Goal: Navigation & Orientation: Find specific page/section

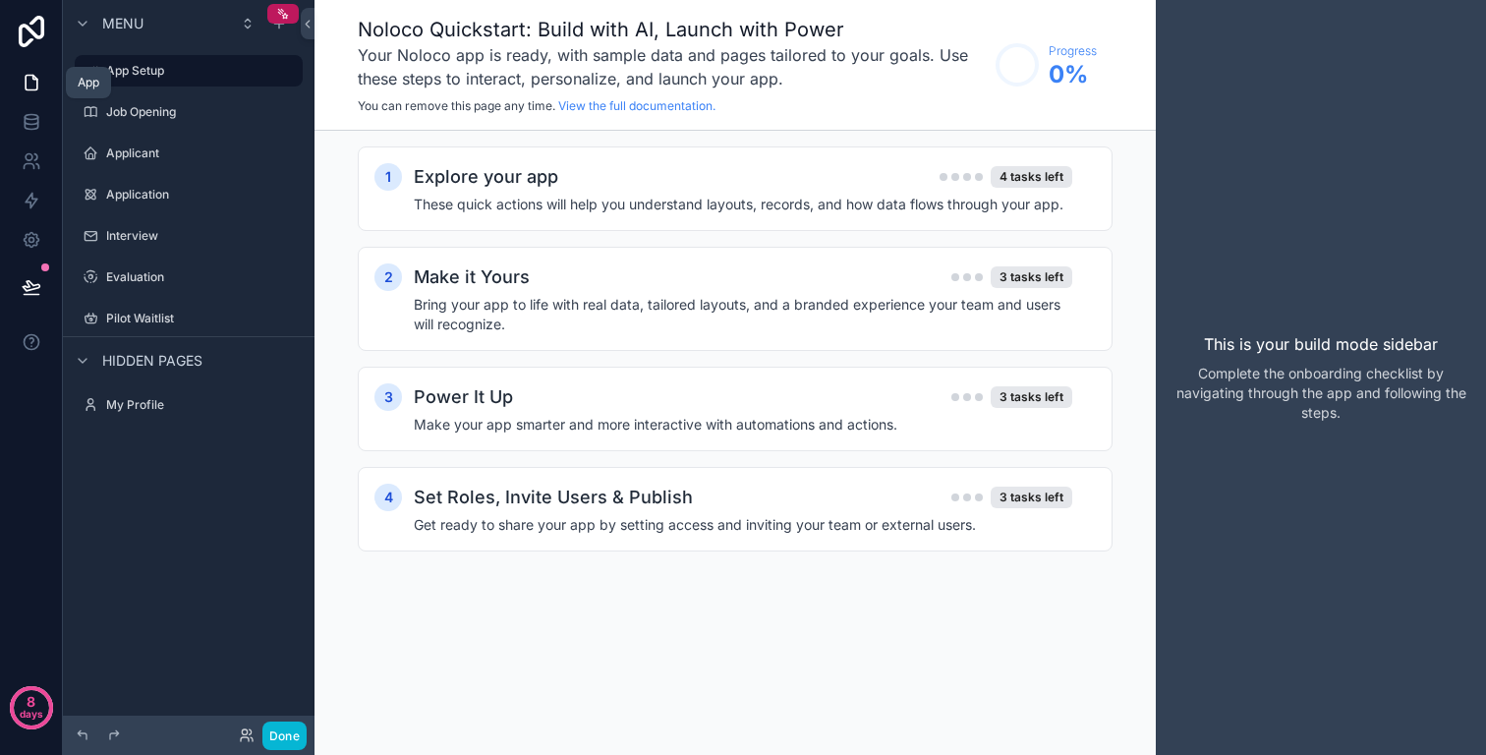
click at [24, 80] on icon at bounding box center [32, 83] width 20 height 20
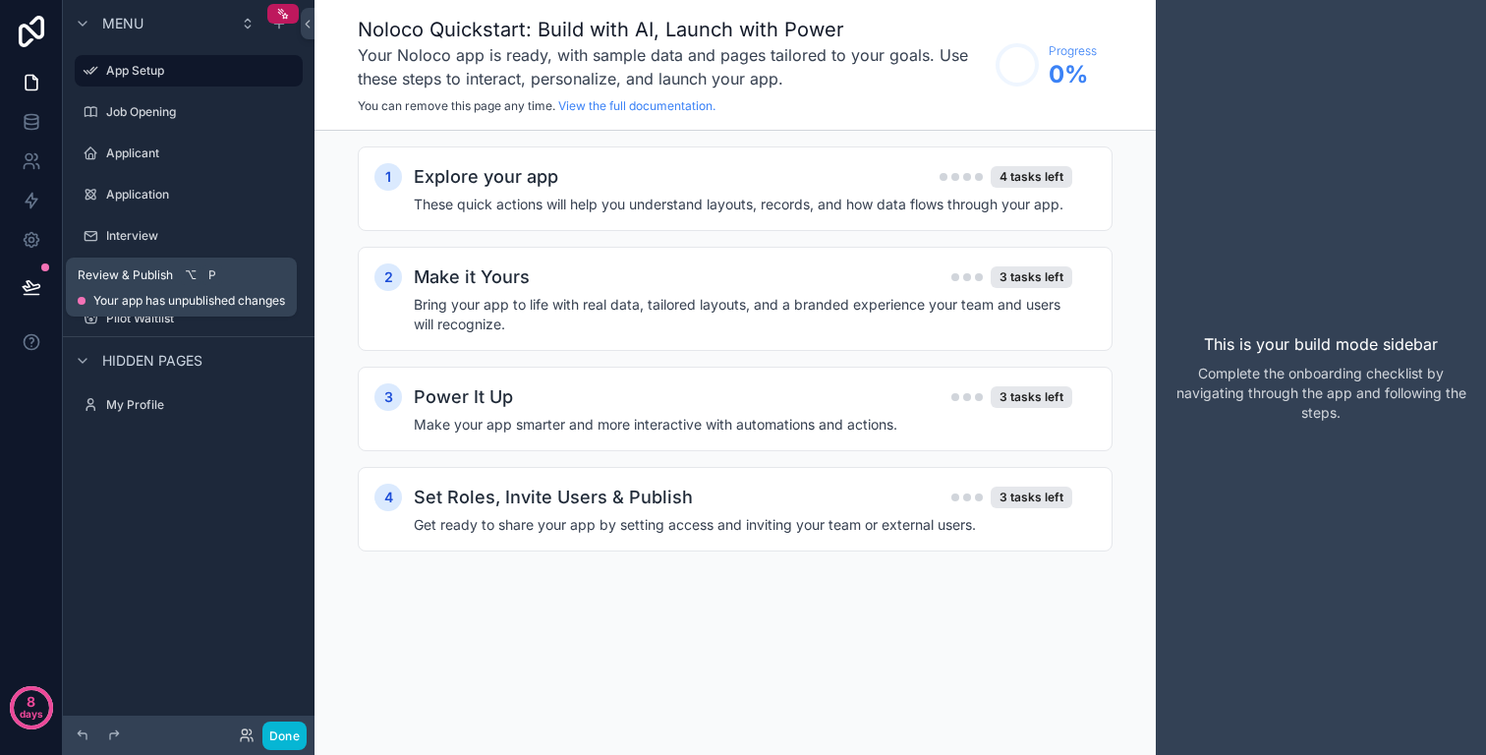
click at [35, 307] on button at bounding box center [31, 286] width 43 height 55
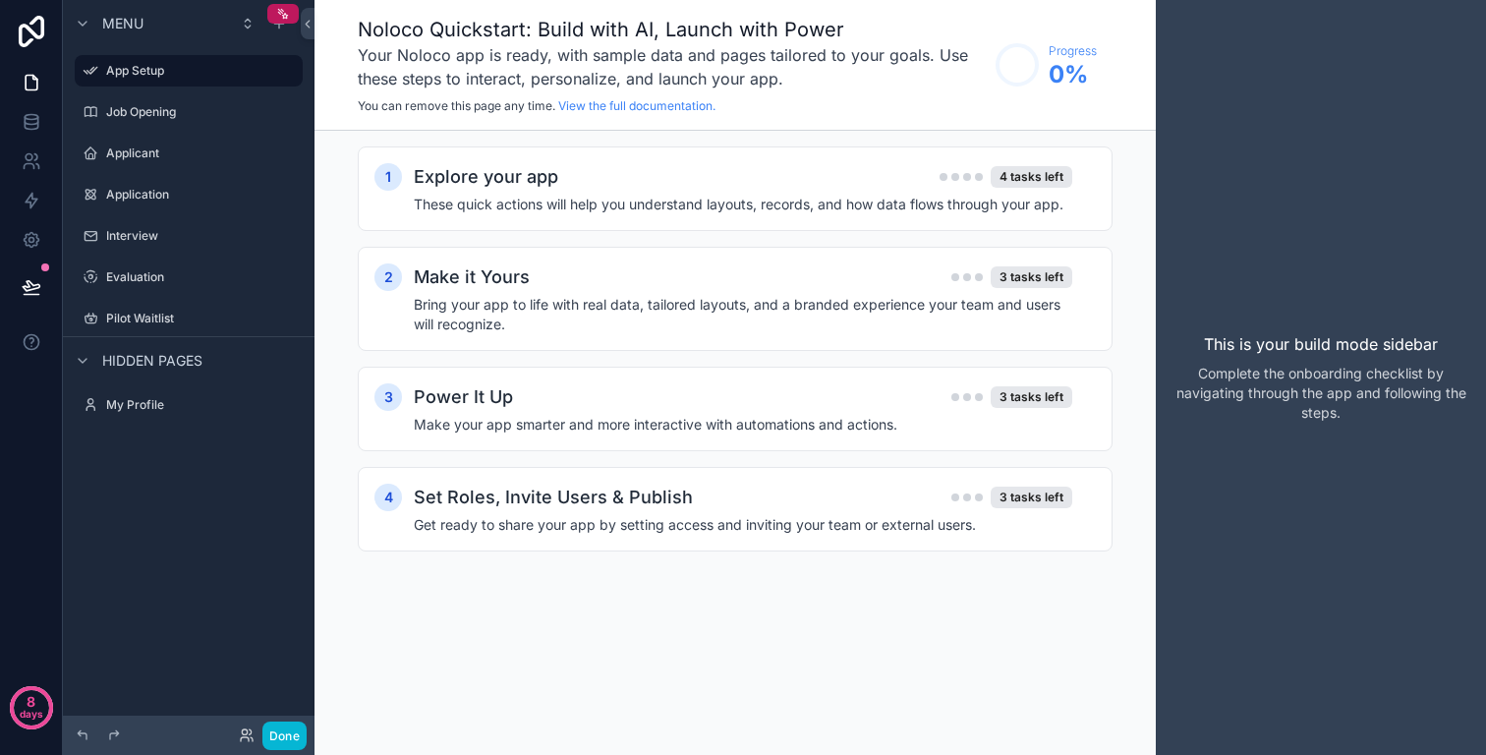
click at [479, 141] on div "1 Explore your app 4 tasks left These quick actions will help you understand la…" at bounding box center [734, 369] width 841 height 476
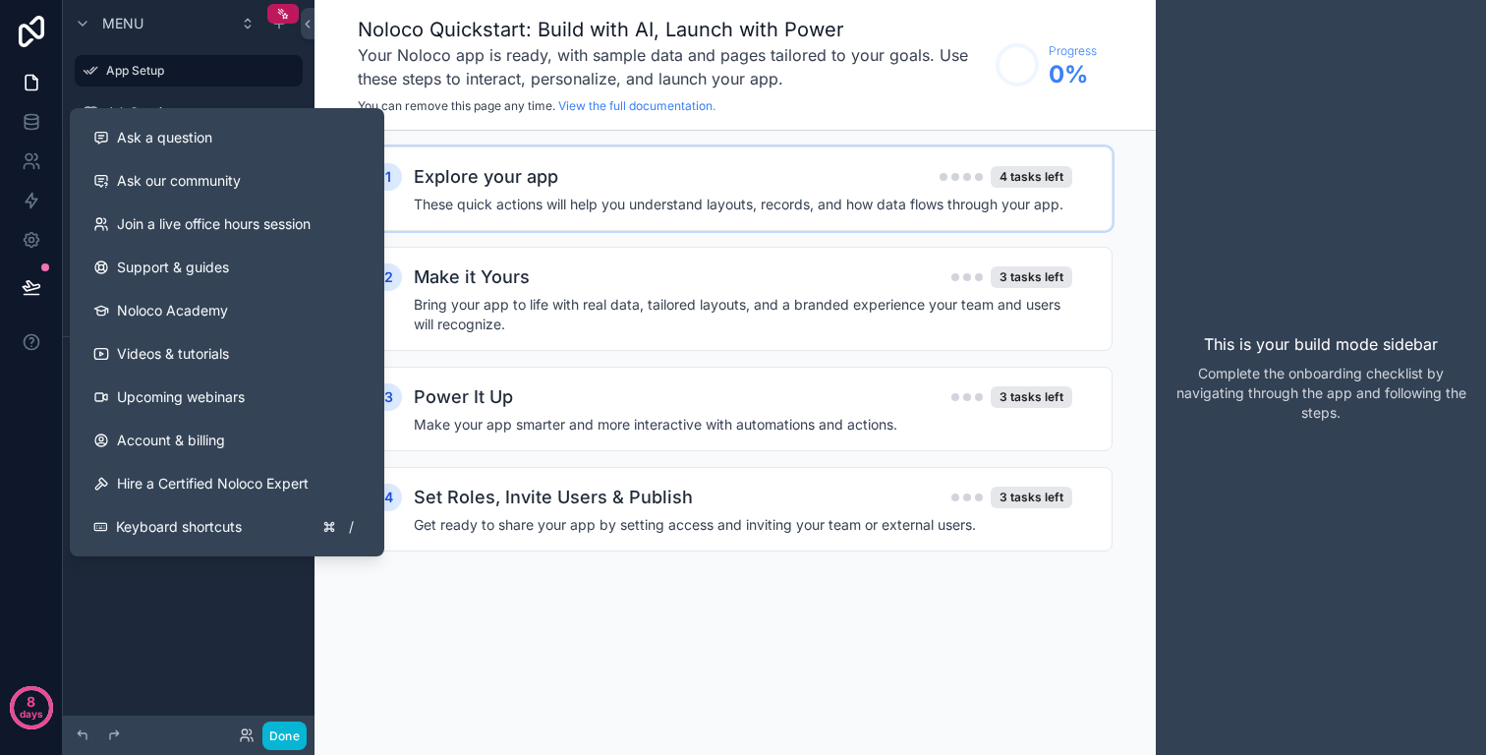
click at [548, 178] on h2 "Explore your app" at bounding box center [486, 177] width 144 height 28
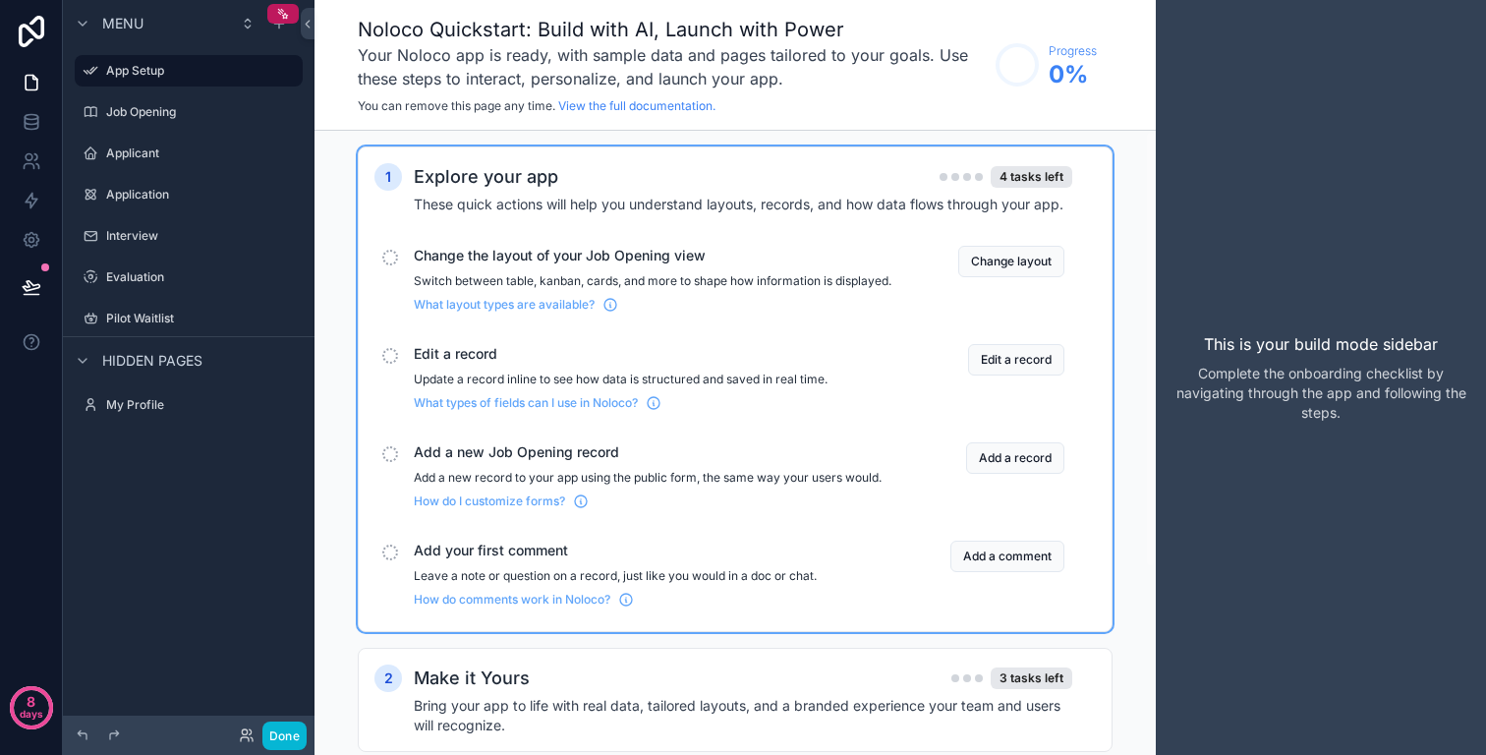
click at [69, 20] on div "Menu" at bounding box center [189, 23] width 252 height 47
click at [80, 20] on icon "scrollable content" at bounding box center [83, 24] width 16 height 16
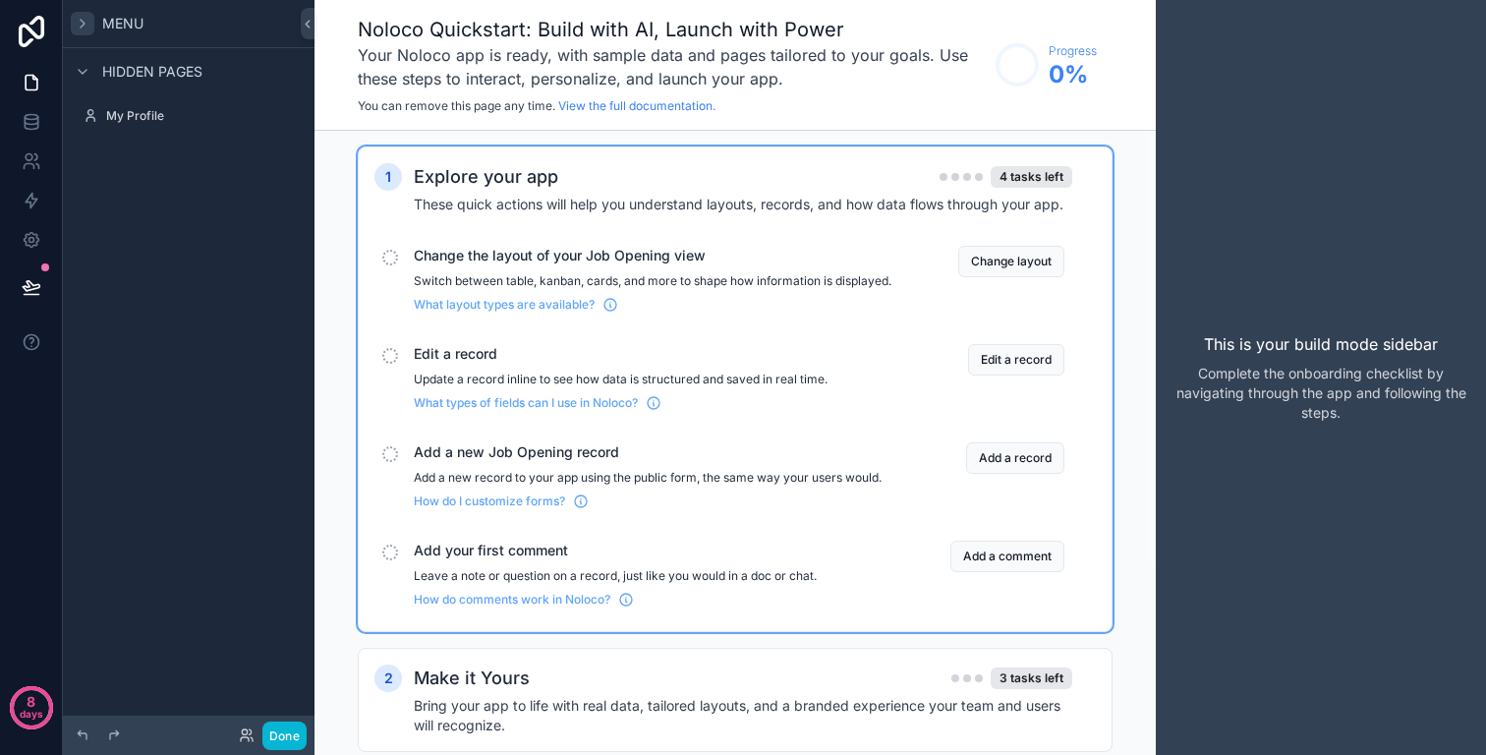
click at [79, 20] on icon "scrollable content" at bounding box center [83, 24] width 16 height 16
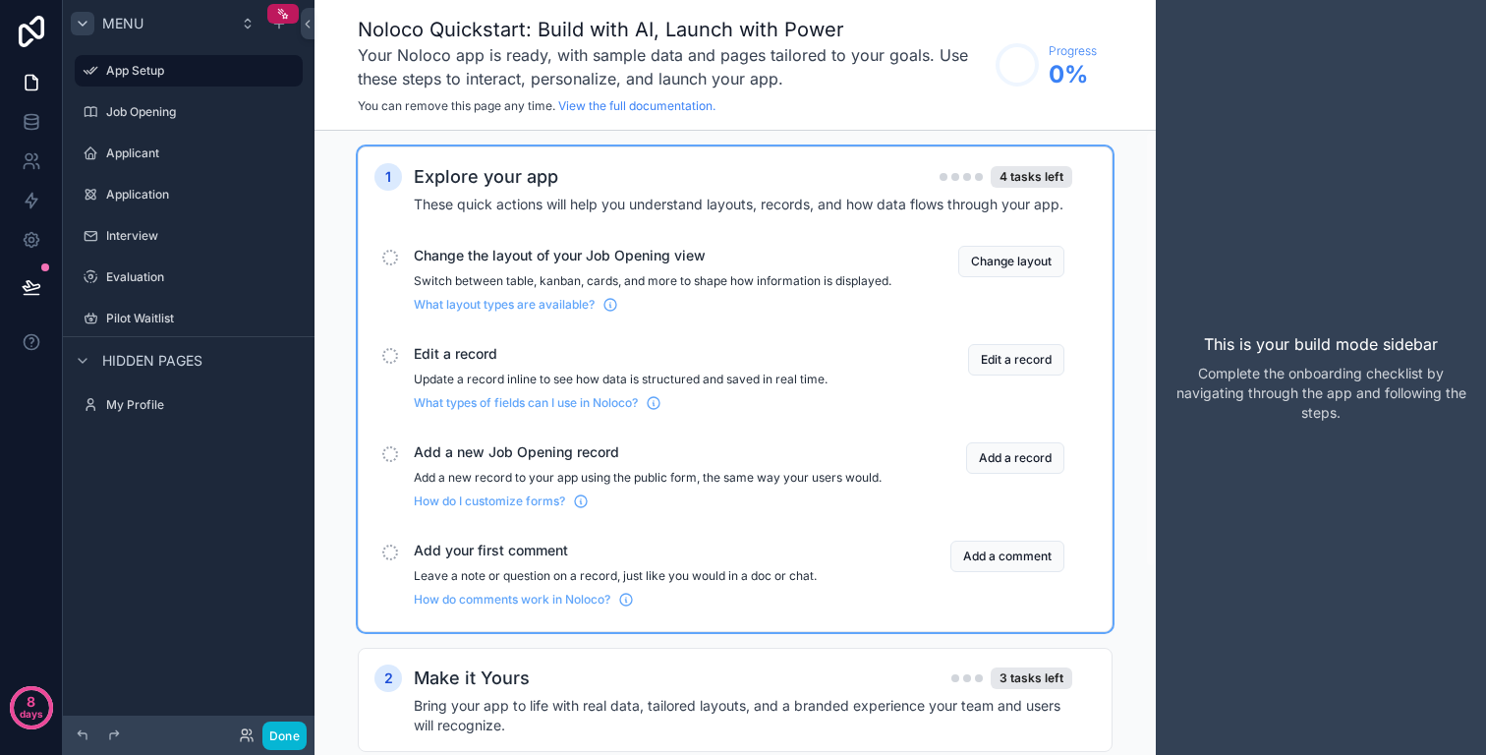
click at [79, 20] on icon "scrollable content" at bounding box center [83, 24] width 16 height 16
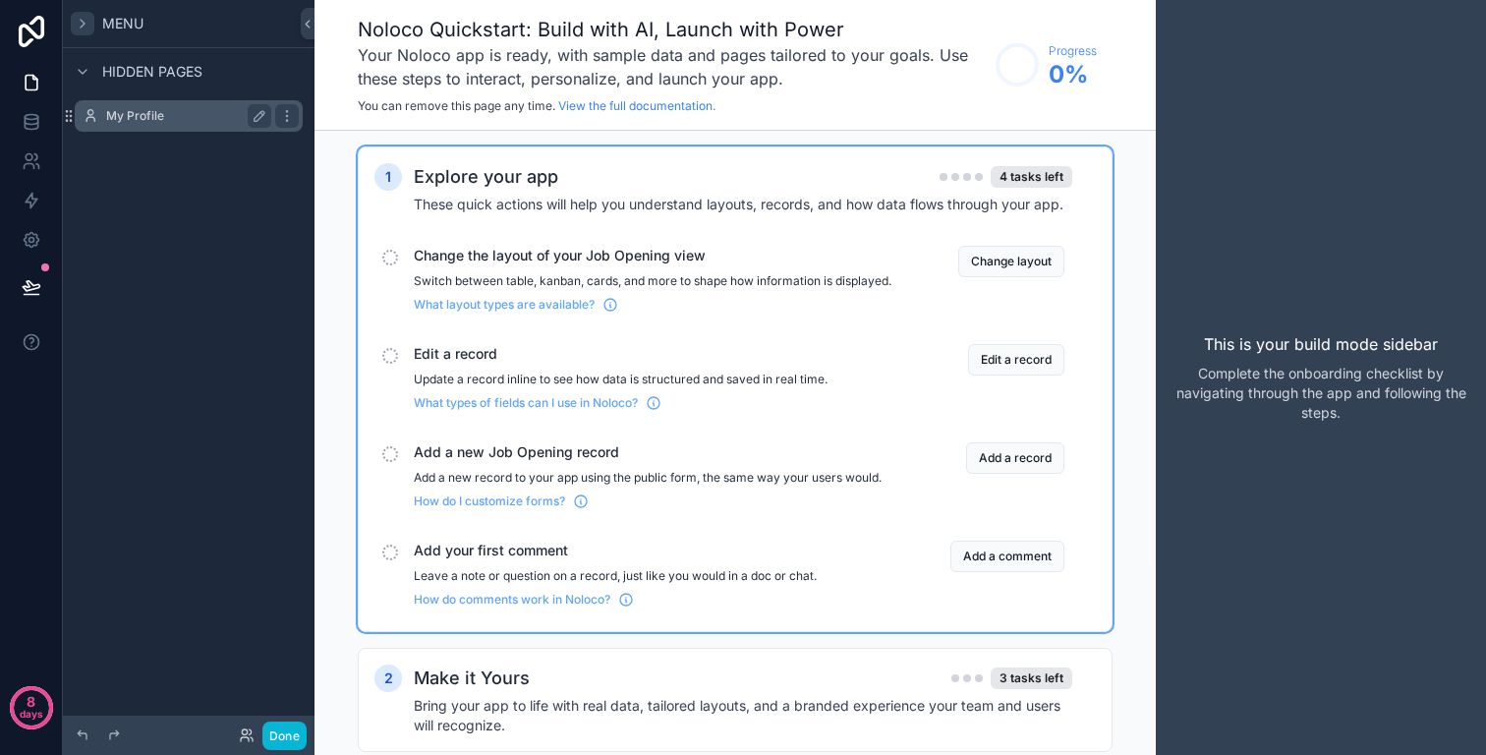
click at [127, 119] on label "My Profile" at bounding box center [184, 116] width 157 height 16
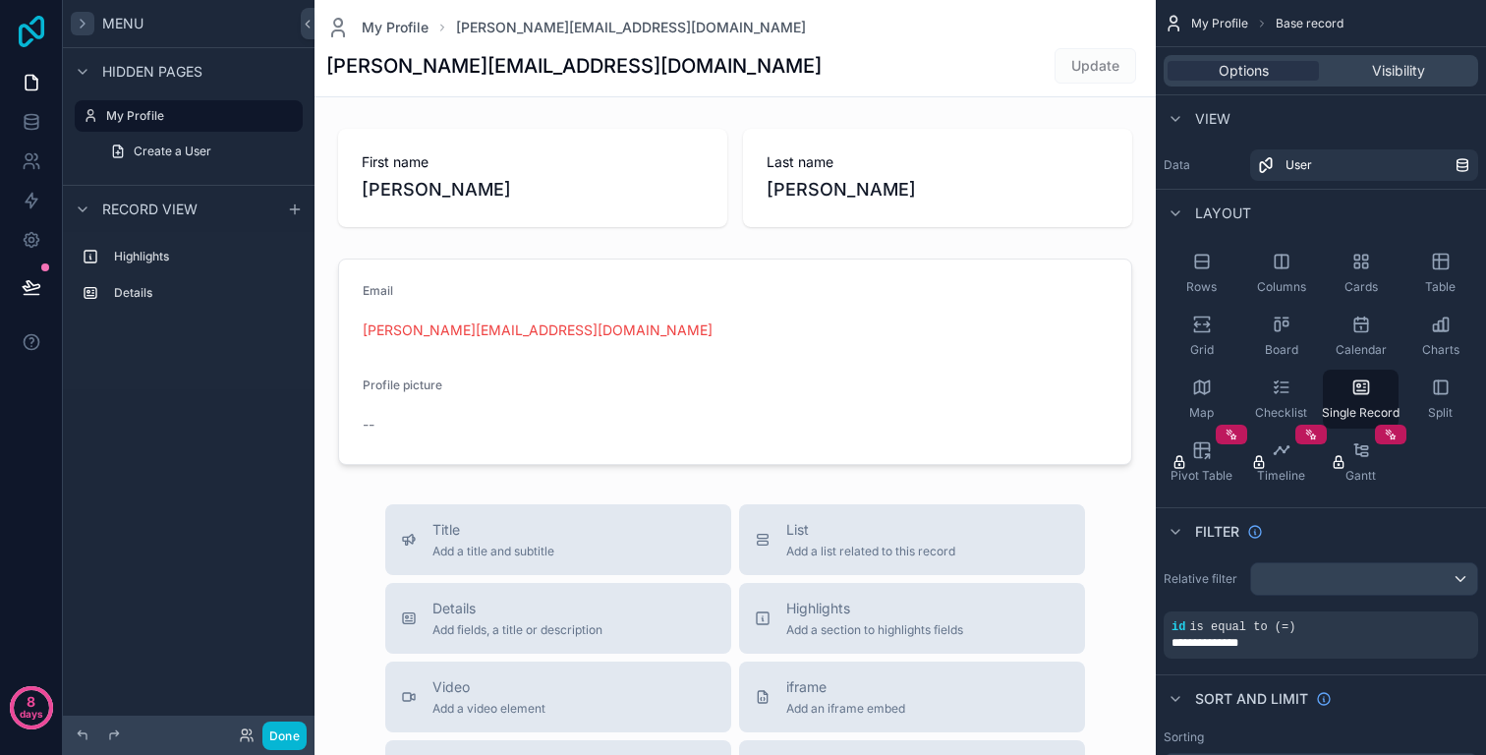
click at [31, 22] on icon at bounding box center [32, 31] width 26 height 31
